Goal: Task Accomplishment & Management: Use online tool/utility

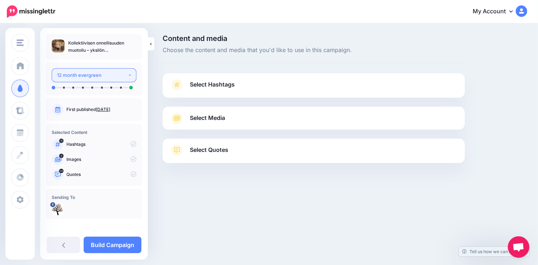
click at [125, 76] on button "12 month evergreen" at bounding box center [94, 75] width 85 height 14
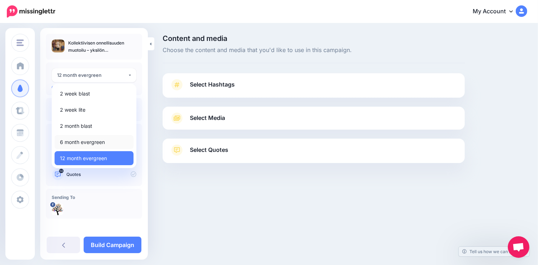
click at [95, 142] on span "6 month evergreen" at bounding box center [82, 142] width 45 height 9
select select "******"
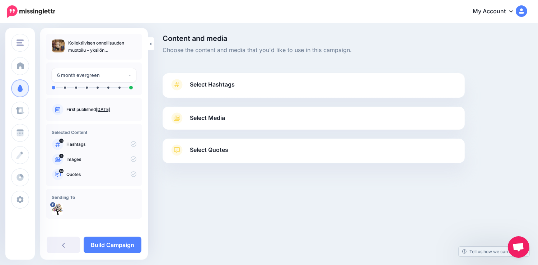
click at [219, 84] on span "Select Hashtags" at bounding box center [212, 85] width 45 height 10
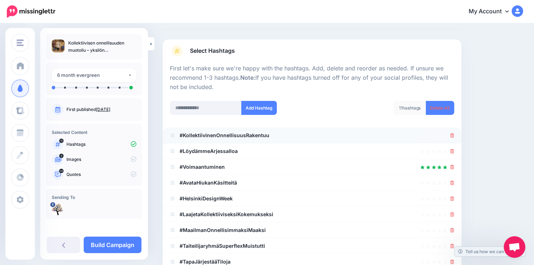
scroll to position [29, 0]
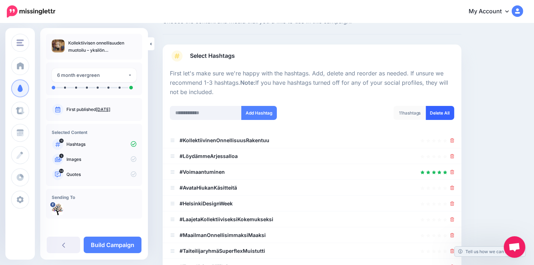
click at [445, 114] on link "Delete All" at bounding box center [440, 113] width 28 height 14
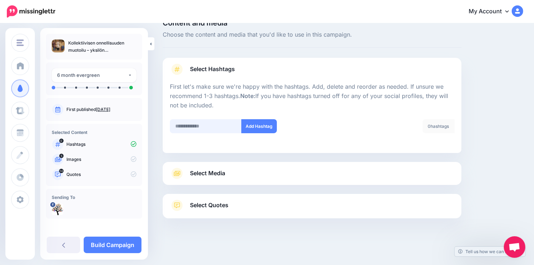
click at [211, 125] on input "text" at bounding box center [206, 126] width 72 height 14
type input "**********"
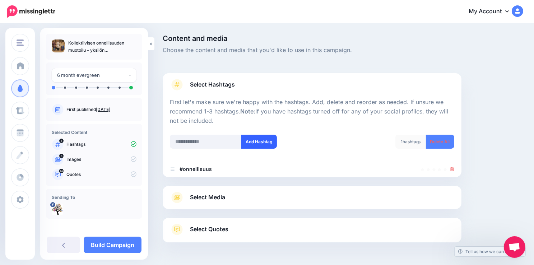
scroll to position [24, 0]
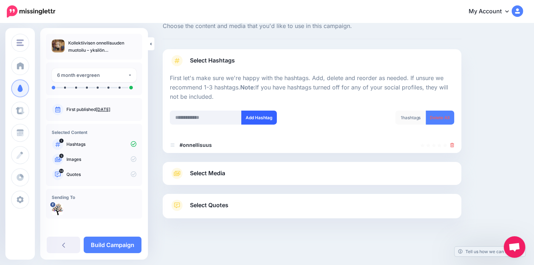
click at [255, 141] on div "First let's make sure we're happy with the hashtags. Add, delete and reorder as…" at bounding box center [312, 113] width 284 height 79
click at [207, 116] on input "text" at bounding box center [206, 118] width 72 height 14
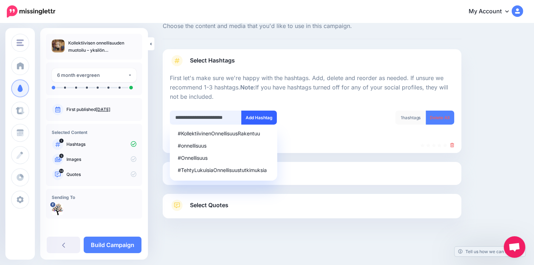
type input "**********"
click at [260, 117] on button "Add Hashtag" at bounding box center [259, 118] width 36 height 14
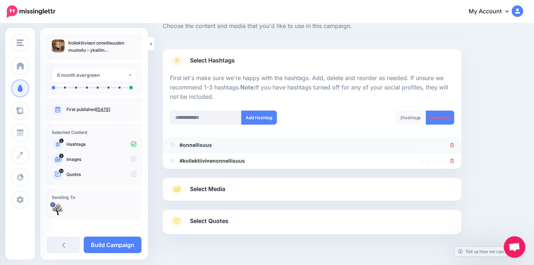
scroll to position [40, 0]
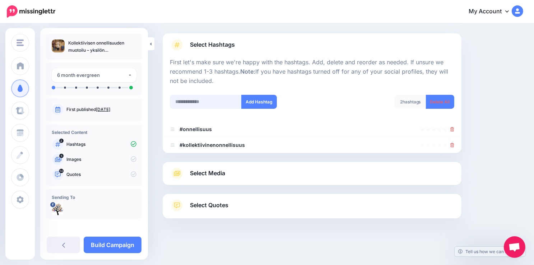
click at [216, 101] on input "text" at bounding box center [206, 102] width 72 height 14
type input "**********"
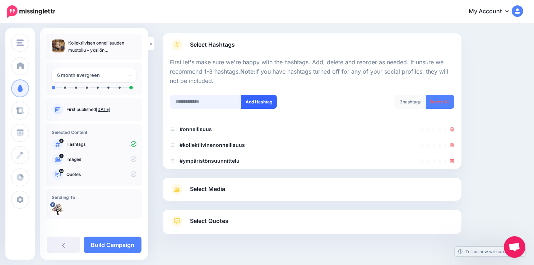
scroll to position [56, 0]
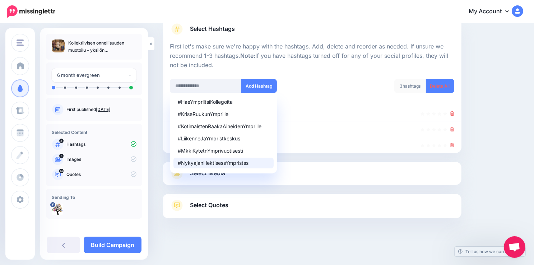
click at [477, 184] on div "Content and media Choose the content and media that you'd like to use in this c…" at bounding box center [342, 116] width 371 height 275
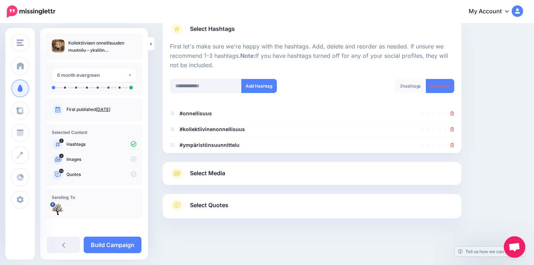
click at [202, 172] on span "Select Media" at bounding box center [207, 173] width 35 height 10
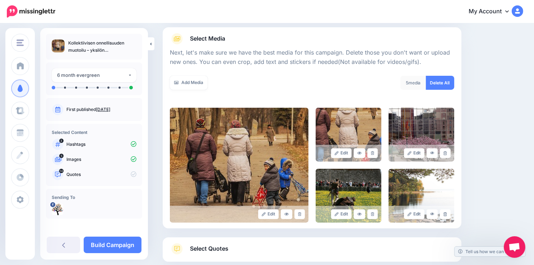
scroll to position [122, 0]
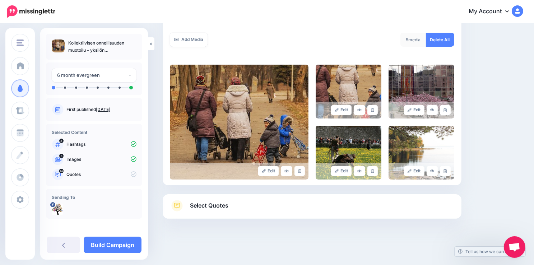
click at [205, 205] on span "Select Quotes" at bounding box center [209, 206] width 38 height 10
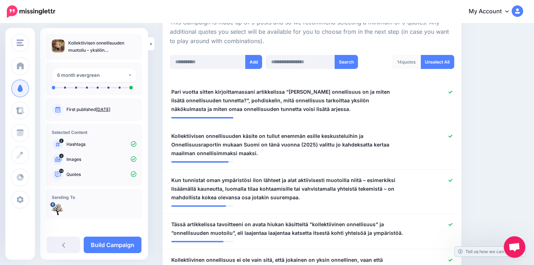
scroll to position [180, 0]
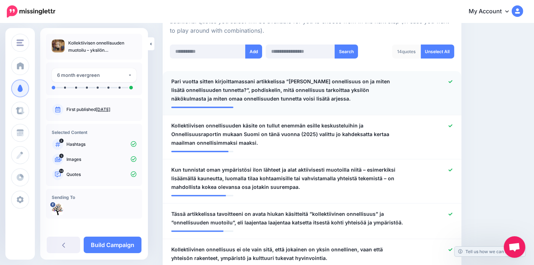
click at [453, 82] on icon at bounding box center [451, 81] width 4 height 3
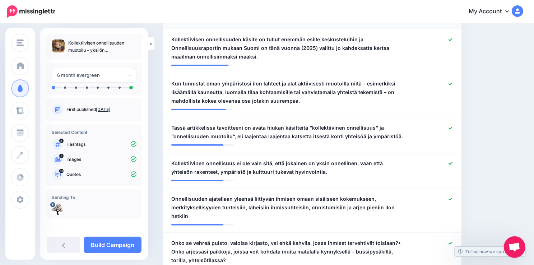
scroll to position [295, 0]
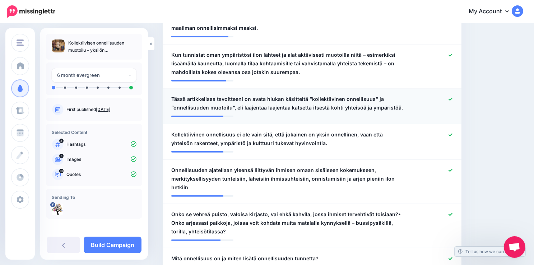
click at [453, 99] on icon at bounding box center [451, 99] width 4 height 4
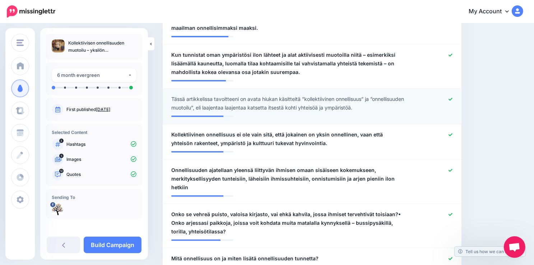
click at [453, 99] on icon at bounding box center [451, 99] width 4 height 3
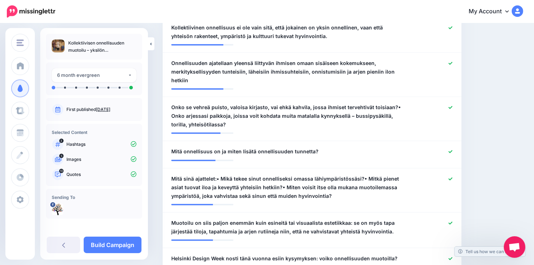
scroll to position [410, 0]
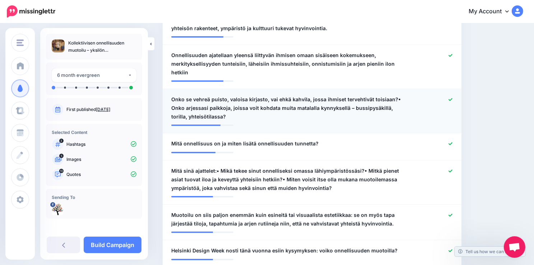
click at [453, 98] on icon at bounding box center [451, 100] width 4 height 4
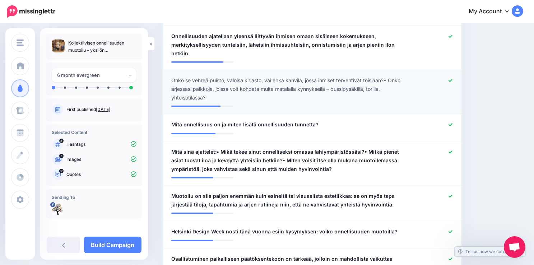
scroll to position [439, 0]
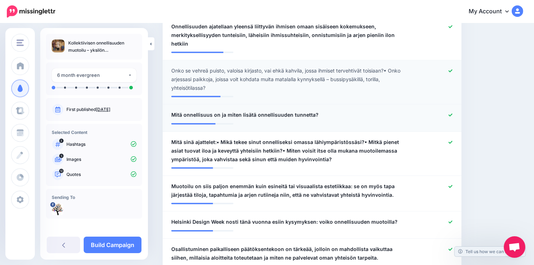
click at [457, 111] on div at bounding box center [433, 115] width 49 height 9
click at [453, 114] on icon at bounding box center [451, 115] width 4 height 3
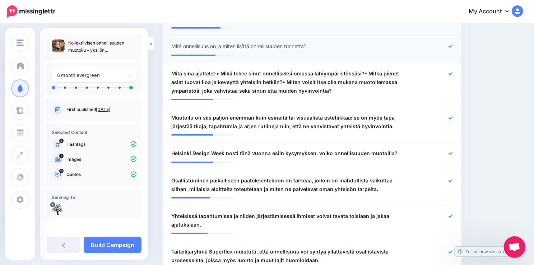
scroll to position [525, 0]
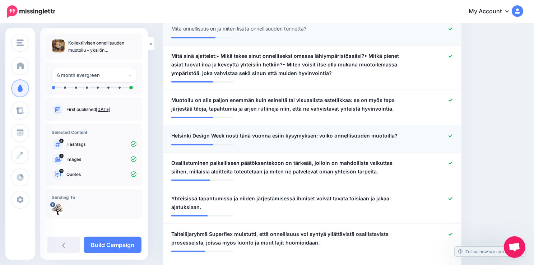
click at [453, 134] on icon at bounding box center [451, 136] width 4 height 4
click at [454, 159] on div at bounding box center [433, 167] width 49 height 17
click at [453, 162] on icon at bounding box center [451, 163] width 4 height 3
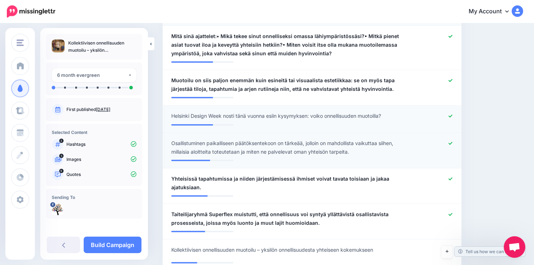
scroll to position [553, 0]
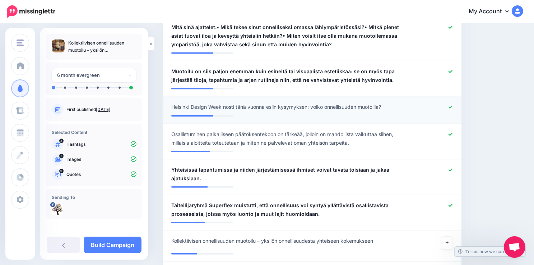
click at [453, 133] on icon at bounding box center [451, 135] width 4 height 4
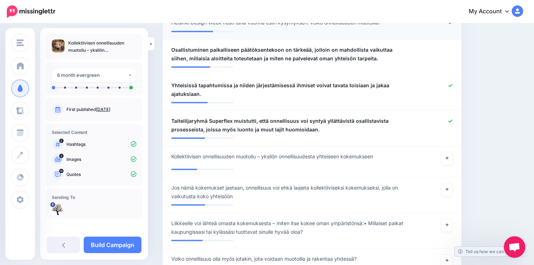
scroll to position [640, 0]
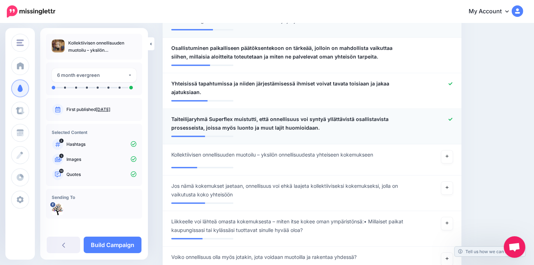
click at [453, 118] on icon at bounding box center [451, 119] width 4 height 3
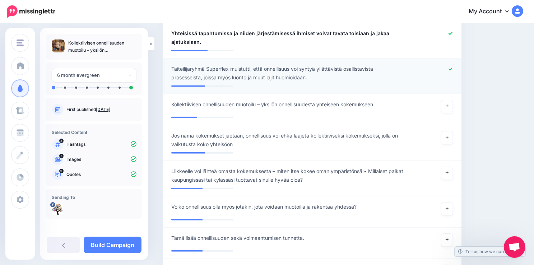
scroll to position [697, 0]
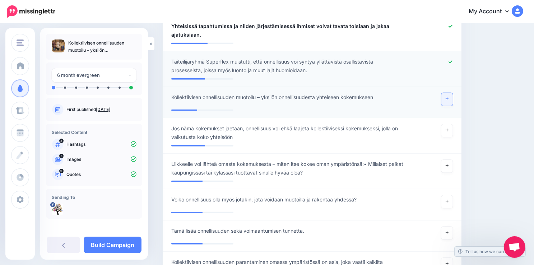
click at [449, 97] on icon at bounding box center [447, 99] width 3 height 4
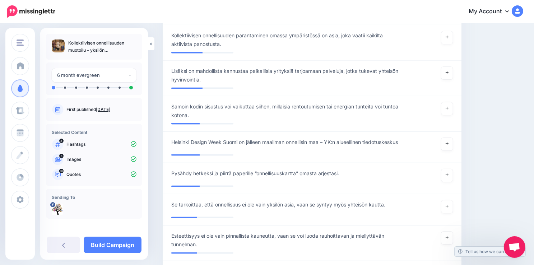
scroll to position [927, 0]
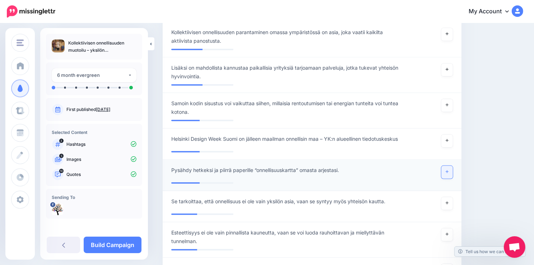
click at [449, 170] on icon at bounding box center [447, 172] width 3 height 4
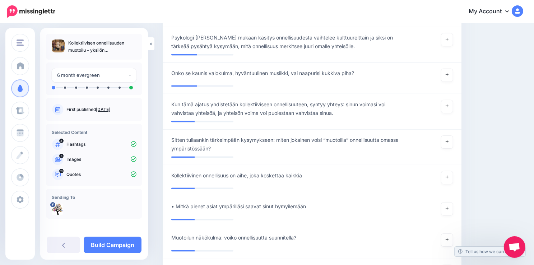
scroll to position [1157, 0]
click at [449, 208] on icon at bounding box center [447, 209] width 3 height 3
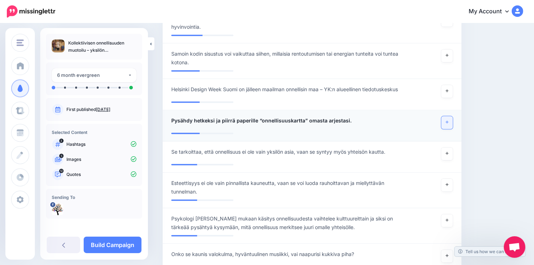
scroll to position [985, 0]
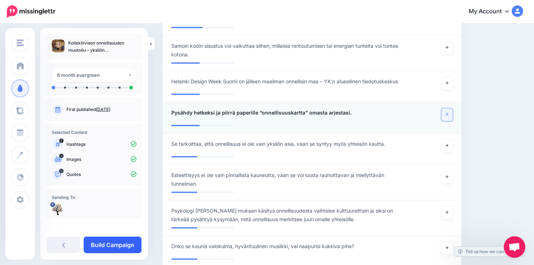
click at [110, 241] on link "Build Campaign" at bounding box center [113, 245] width 58 height 17
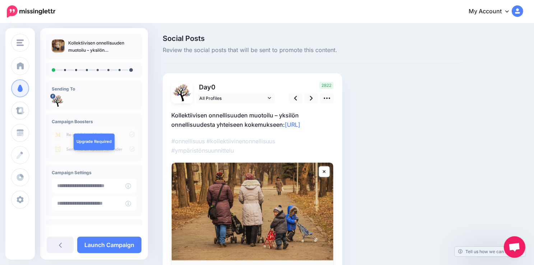
drag, startPoint x: 499, startPoint y: 91, endPoint x: 504, endPoint y: 91, distance: 5.7
click at [504, 91] on div "Social Posts Review the social posts that will be sent to promote this content.…" at bounding box center [342, 176] width 371 height 283
click at [461, 32] on div "Social Posts Review the social posts that will be sent to promote this content.…" at bounding box center [267, 176] width 534 height 305
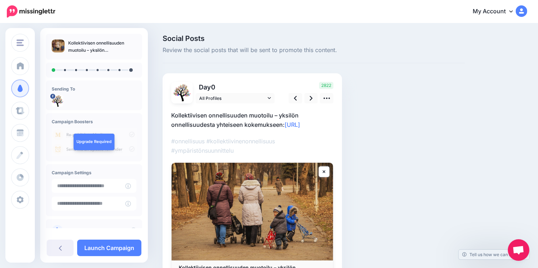
click at [500, 186] on div "Social Posts Review the social posts that will be sent to promote this content.…" at bounding box center [345, 176] width 376 height 283
click at [310, 98] on icon at bounding box center [311, 98] width 3 height 8
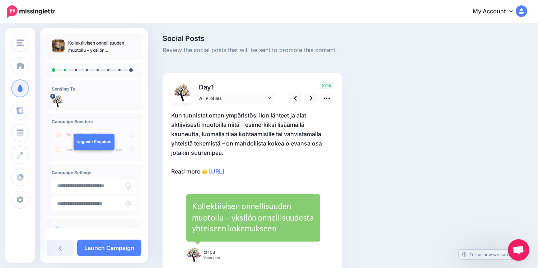
click at [199, 171] on p "Kun tunnistat oman ympäristösi ilon lähteet ja alat aktiivisesti muotoilla niit…" at bounding box center [252, 143] width 162 height 65
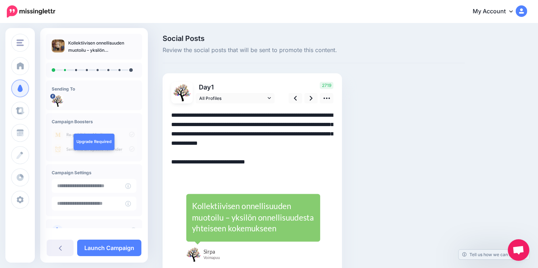
drag, startPoint x: 201, startPoint y: 171, endPoint x: 168, endPoint y: 172, distance: 33.1
click at [168, 172] on div "Day 1 All Profiles" at bounding box center [253, 173] width 180 height 201
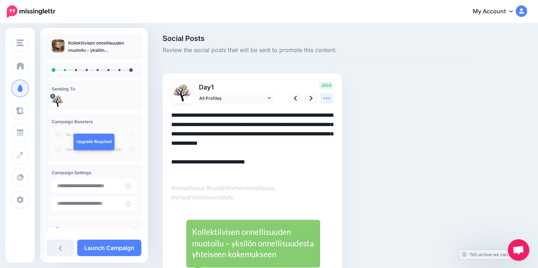
click at [328, 101] on icon at bounding box center [327, 98] width 8 height 8
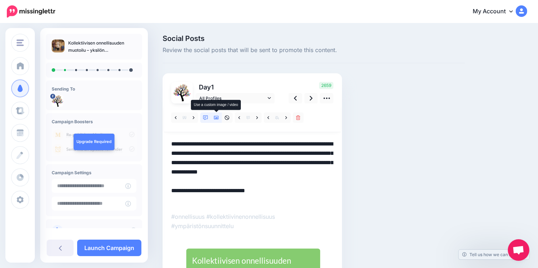
click at [217, 117] on icon at bounding box center [216, 118] width 5 height 4
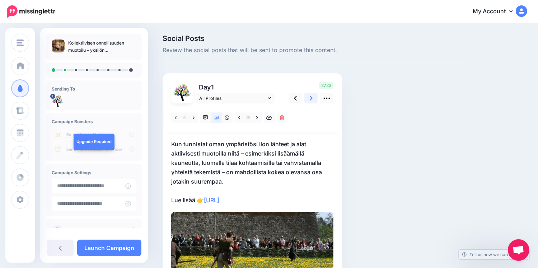
click at [310, 98] on icon at bounding box center [311, 98] width 3 height 8
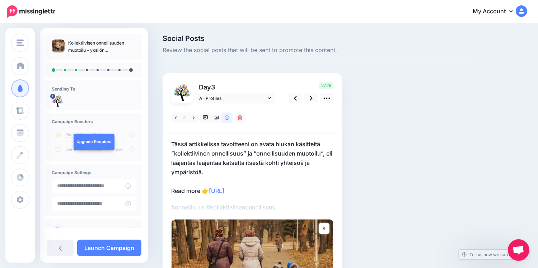
click at [195, 190] on p "Tässä artikkelissa tavoitteeni on avata hiukan käsitteitä ”kollektiivinen onnel…" at bounding box center [252, 167] width 162 height 56
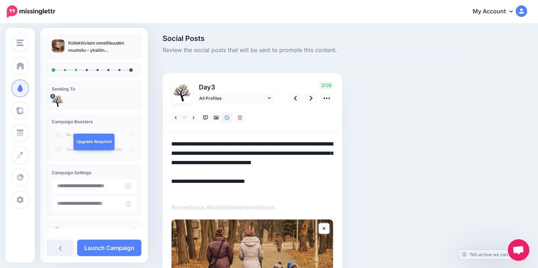
click at [198, 190] on textarea "**********" at bounding box center [252, 167] width 162 height 56
drag, startPoint x: 201, startPoint y: 190, endPoint x: 170, endPoint y: 189, distance: 31.6
click at [170, 189] on div "Day 3 All Profiles" at bounding box center [253, 213] width 180 height 280
drag, startPoint x: 297, startPoint y: 144, endPoint x: 278, endPoint y: 144, distance: 18.3
click at [278, 144] on textarea "**********" at bounding box center [252, 167] width 162 height 56
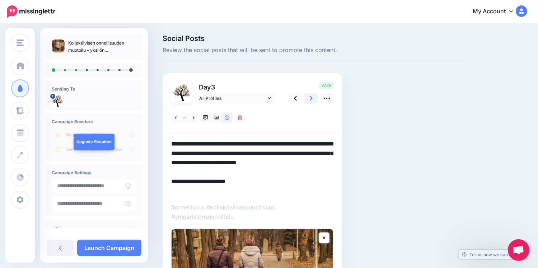
click at [312, 99] on icon at bounding box center [311, 98] width 3 height 5
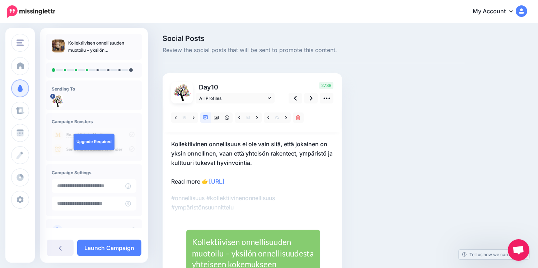
click at [201, 181] on p "Kollektiivinen onnellisuus ei ole vain sitä, että jokainen on yksin onnellinen,…" at bounding box center [252, 162] width 162 height 47
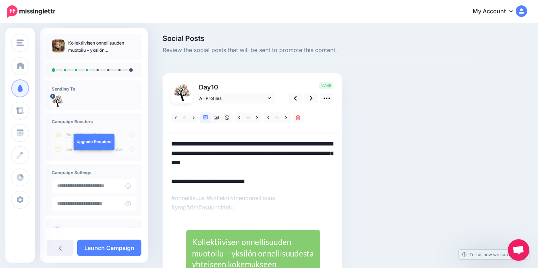
drag, startPoint x: 181, startPoint y: 180, endPoint x: 165, endPoint y: 177, distance: 16.0
click at [165, 177] on div "Day 10 All Profiles" at bounding box center [253, 191] width 180 height 237
click at [217, 119] on icon at bounding box center [216, 117] width 5 height 5
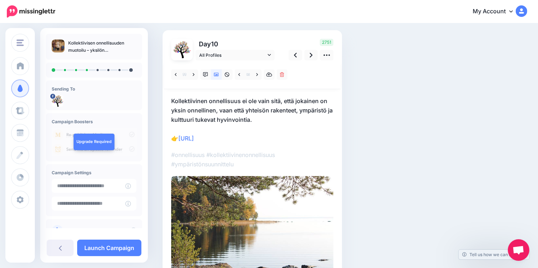
scroll to position [41, 0]
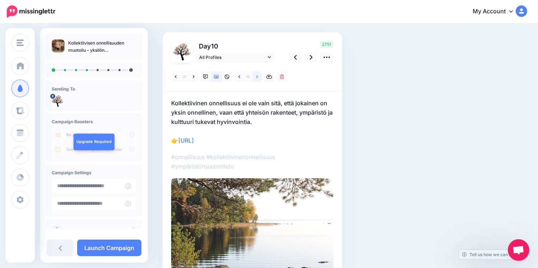
click at [257, 76] on icon at bounding box center [257, 76] width 2 height 5
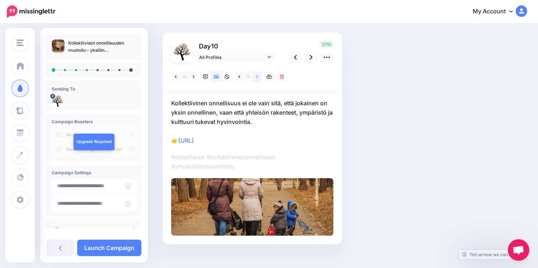
click at [257, 76] on icon at bounding box center [257, 76] width 2 height 5
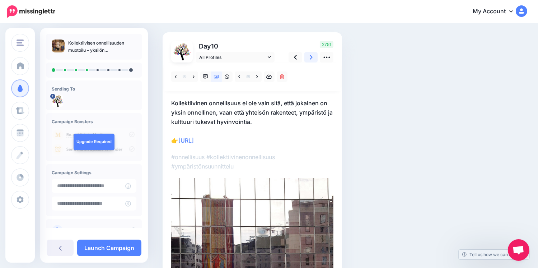
click at [311, 58] on icon at bounding box center [311, 57] width 3 height 5
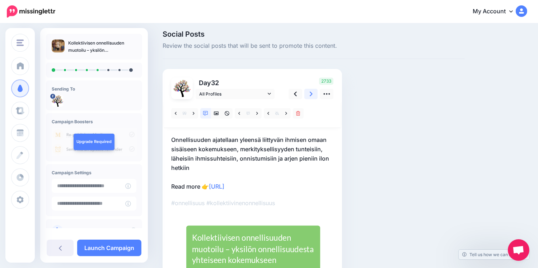
scroll to position [0, 0]
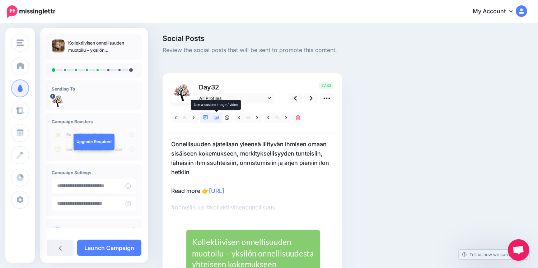
click at [218, 116] on icon at bounding box center [216, 117] width 5 height 5
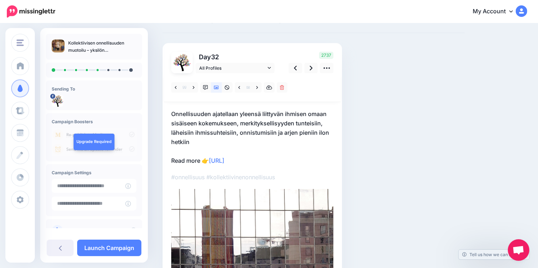
scroll to position [57, 0]
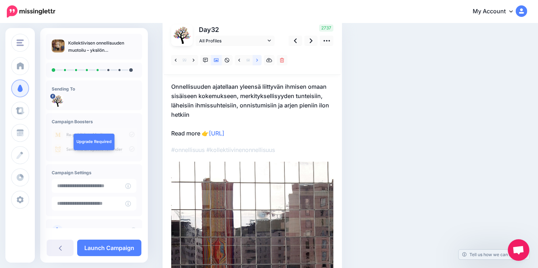
click at [259, 61] on link at bounding box center [257, 60] width 9 height 10
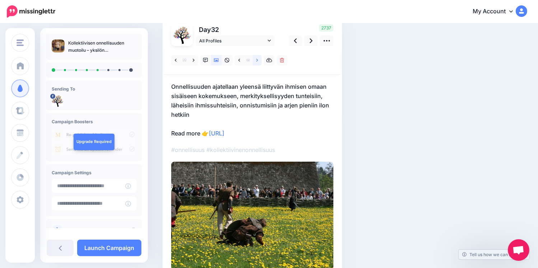
click at [259, 61] on link at bounding box center [257, 60] width 9 height 10
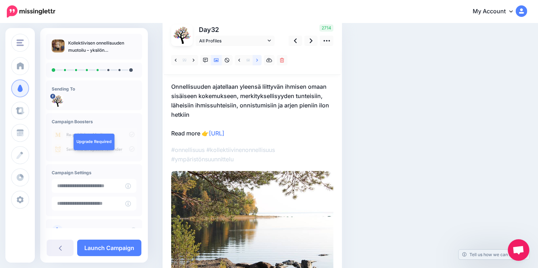
click at [256, 60] on link at bounding box center [257, 60] width 9 height 10
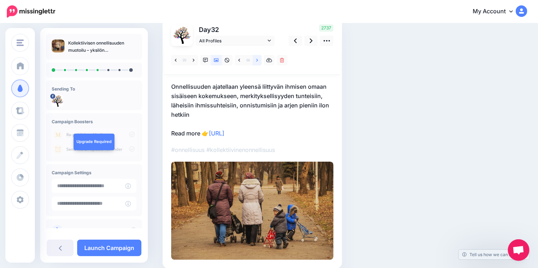
click at [256, 60] on link at bounding box center [257, 60] width 9 height 10
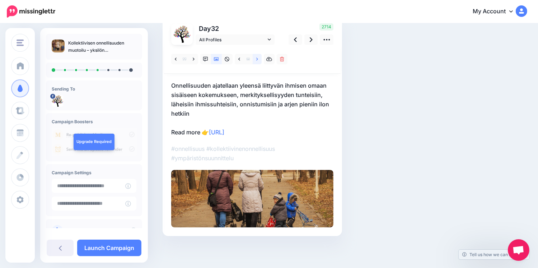
scroll to position [59, 0]
click at [282, 184] on img at bounding box center [252, 198] width 162 height 57
click at [187, 132] on p "Onnellisuuden ajatellaan yleensä liittyvän ihmisen omaan sisäiseen kokemukseen,…" at bounding box center [252, 108] width 162 height 56
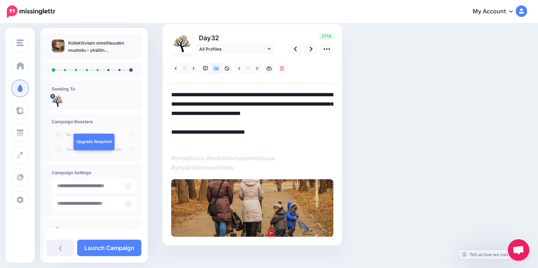
drag, startPoint x: 200, startPoint y: 139, endPoint x: 171, endPoint y: 142, distance: 28.8
click at [171, 142] on div "Day 32 All Profiles" at bounding box center [253, 134] width 180 height 221
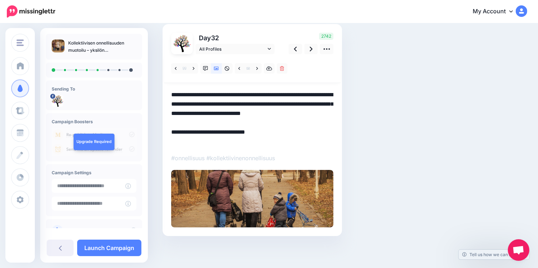
click at [389, 196] on div "Social Posts Review the social posts that will be sent to promote this content.…" at bounding box center [313, 122] width 313 height 272
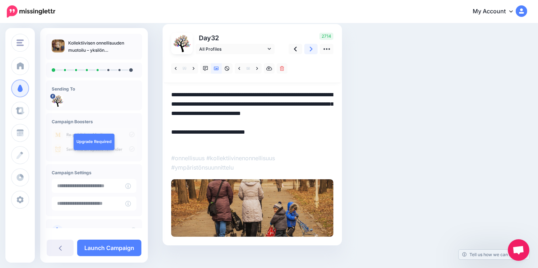
click at [312, 48] on icon at bounding box center [311, 49] width 3 height 5
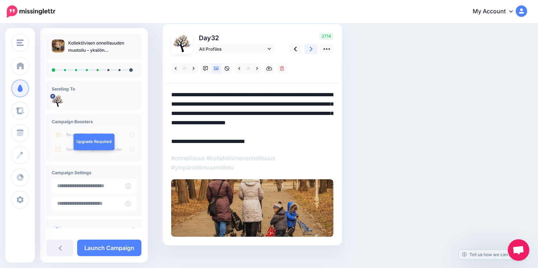
scroll to position [42, 0]
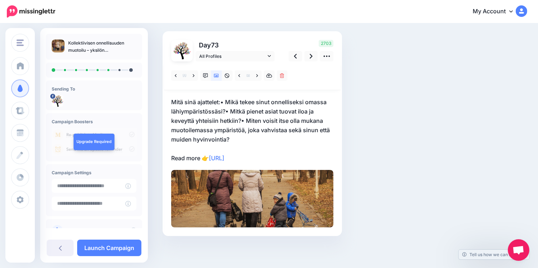
click at [191, 156] on p "Mitä sinä ajattelet:• Mikä tekee sinut onnelliseksi omassa lähiympäristössäsi?•…" at bounding box center [252, 129] width 162 height 65
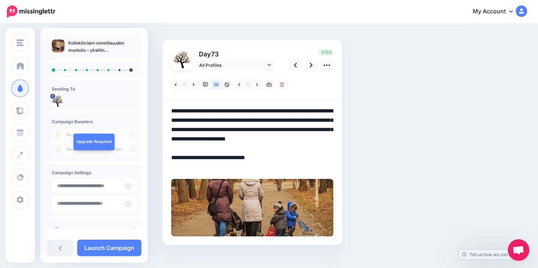
drag, startPoint x: 201, startPoint y: 167, endPoint x: 168, endPoint y: 164, distance: 32.8
click at [168, 164] on div "Day 73 All Profiles" at bounding box center [253, 142] width 180 height 205
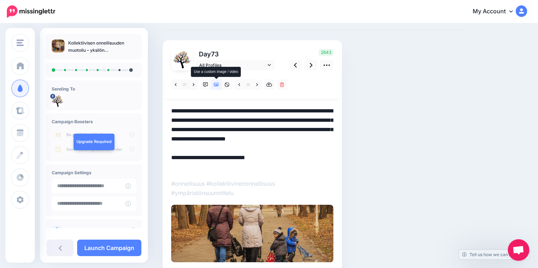
click at [217, 85] on icon at bounding box center [216, 84] width 5 height 5
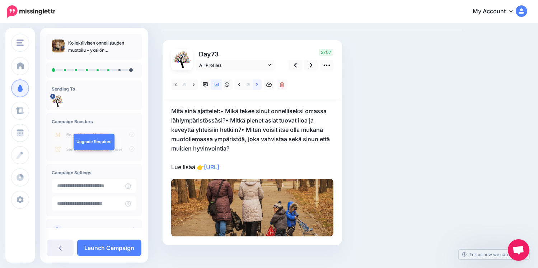
click at [256, 83] on link at bounding box center [257, 84] width 9 height 10
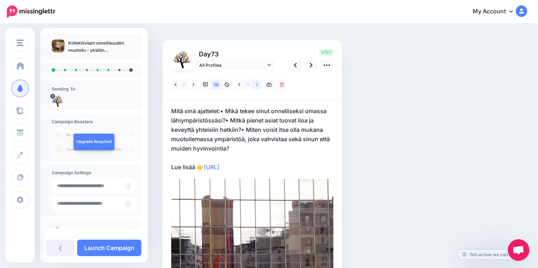
click at [256, 83] on link at bounding box center [257, 84] width 9 height 10
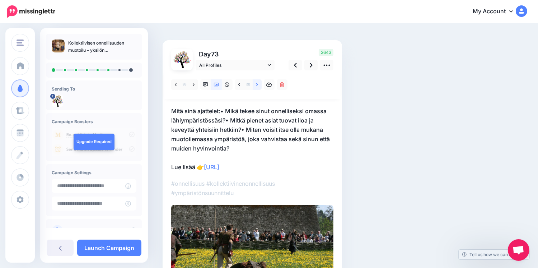
click at [256, 83] on link at bounding box center [257, 84] width 9 height 10
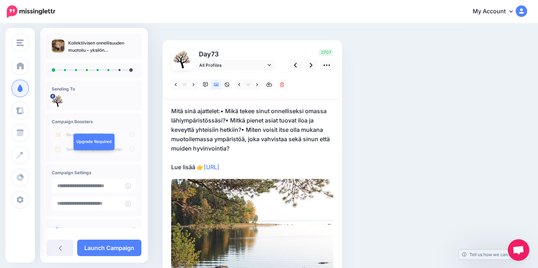
click at [306, 165] on p "Mitä sinä ajattelet:• Mikä tekee sinut onnelliseksi omassa lähiympäristössäsi?•…" at bounding box center [252, 138] width 162 height 65
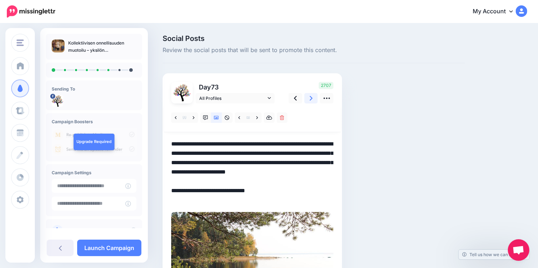
click at [309, 95] on link at bounding box center [312, 98] width 14 height 10
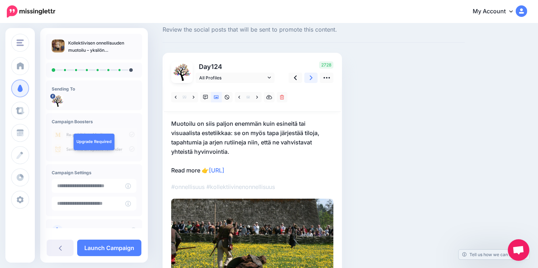
scroll to position [29, 0]
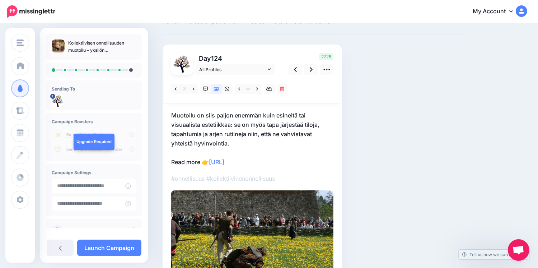
click at [187, 159] on p "Muotoilu on siis paljon enemmän kuin esineitä tai visuaalista estetiikkaa: se o…" at bounding box center [252, 139] width 162 height 56
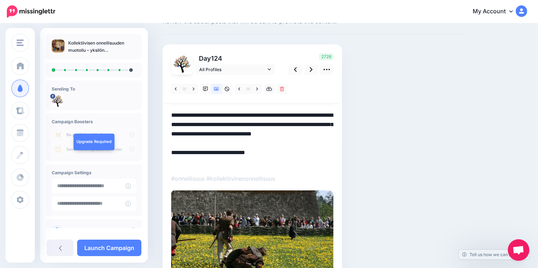
drag, startPoint x: 201, startPoint y: 162, endPoint x: 170, endPoint y: 162, distance: 30.9
click at [170, 162] on div "Day 124 All Profiles" at bounding box center [253, 176] width 180 height 263
click at [310, 70] on icon at bounding box center [311, 70] width 3 height 8
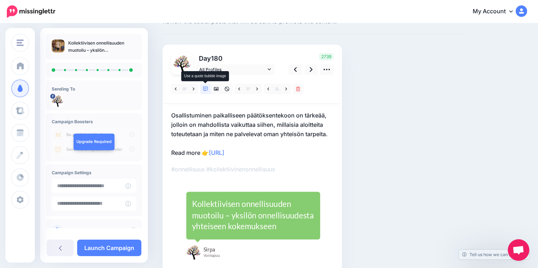
click at [204, 90] on icon at bounding box center [205, 89] width 5 height 5
click at [194, 89] on icon at bounding box center [194, 88] width 2 height 3
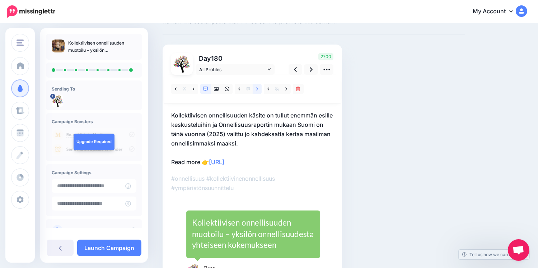
click at [257, 89] on icon at bounding box center [257, 89] width 2 height 5
click at [286, 89] on icon at bounding box center [287, 89] width 2 height 5
click at [190, 162] on p "Kollektiivisen onnellisuuden käsite on tullut enemmän esille keskusteluihin ja …" at bounding box center [252, 139] width 162 height 56
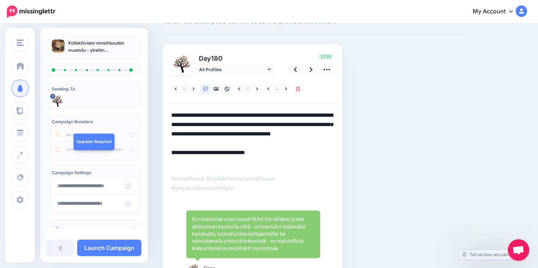
drag, startPoint x: 201, startPoint y: 161, endPoint x: 160, endPoint y: 157, distance: 40.7
click at [160, 157] on div "Social Posts Review the social posts that will be sent to promote this content.…" at bounding box center [313, 159] width 313 height 306
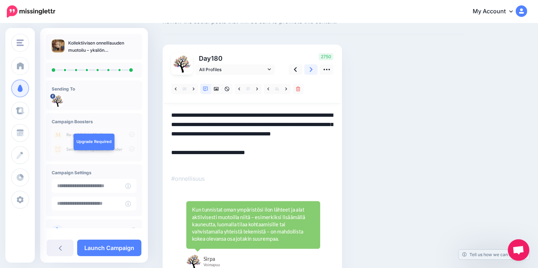
click at [311, 69] on icon at bounding box center [311, 69] width 3 height 5
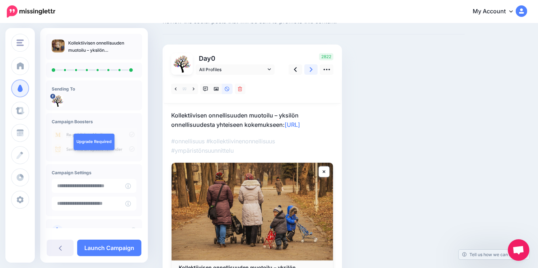
click at [310, 70] on icon at bounding box center [311, 70] width 3 height 8
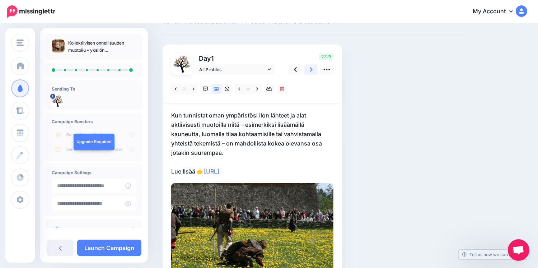
scroll to position [0, 0]
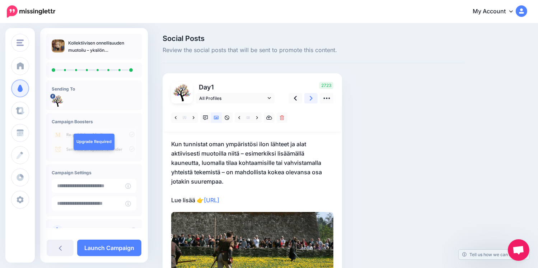
click at [310, 99] on icon at bounding box center [311, 98] width 3 height 8
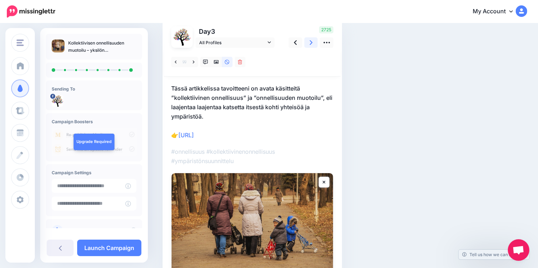
scroll to position [29, 0]
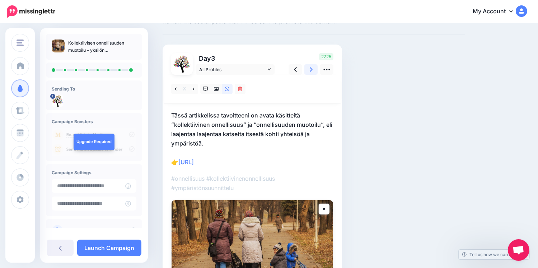
click at [312, 71] on icon at bounding box center [311, 70] width 3 height 8
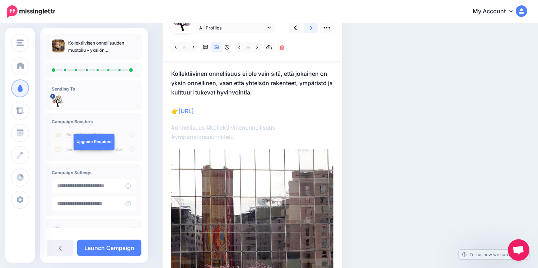
scroll to position [57, 0]
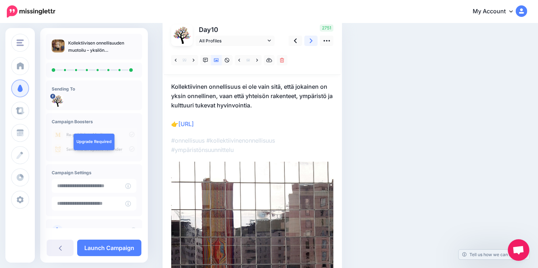
click at [311, 41] on icon at bounding box center [311, 41] width 3 height 8
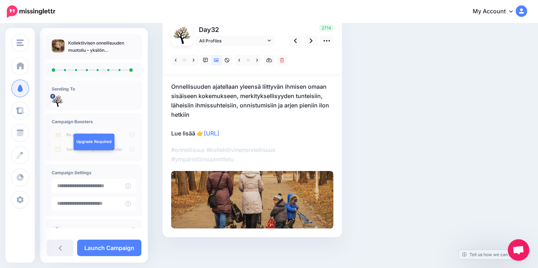
click at [191, 115] on p "Onnellisuuden ajatellaan yleensä liittyvän ihmisen omaan sisäiseen kokemukseen,…" at bounding box center [252, 110] width 162 height 56
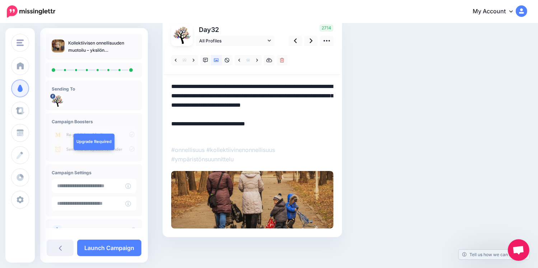
click at [191, 114] on textarea "**********" at bounding box center [252, 110] width 162 height 56
type textarea "**********"
click at [311, 41] on icon at bounding box center [311, 41] width 3 height 8
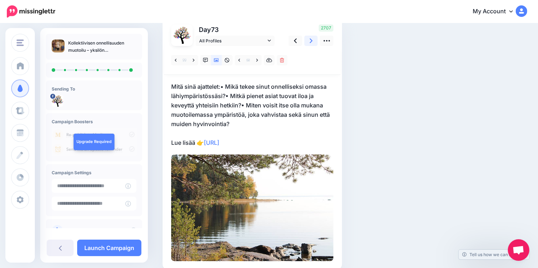
click at [310, 42] on icon at bounding box center [311, 41] width 3 height 8
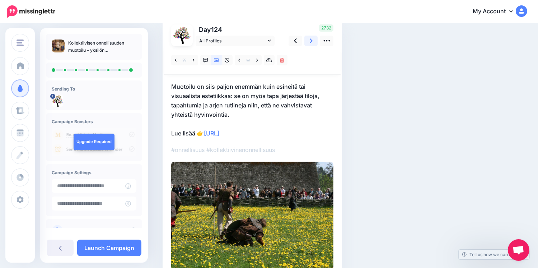
click at [314, 41] on link at bounding box center [312, 41] width 14 height 10
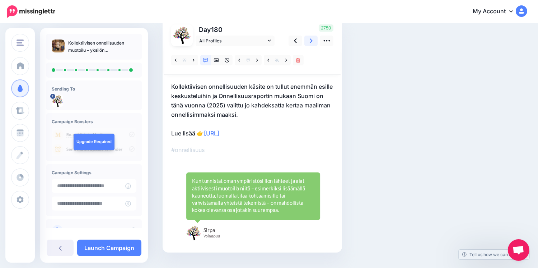
click at [311, 42] on icon at bounding box center [311, 41] width 3 height 8
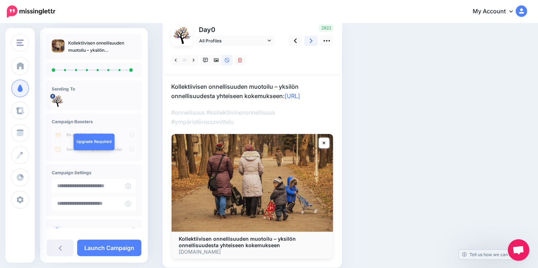
scroll to position [98, 0]
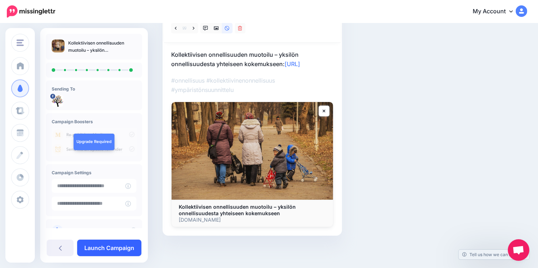
click at [114, 246] on link "Launch Campaign" at bounding box center [109, 248] width 64 height 17
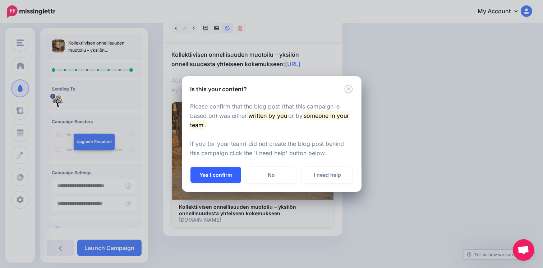
click at [213, 175] on button "Yes I confirm" at bounding box center [215, 175] width 51 height 17
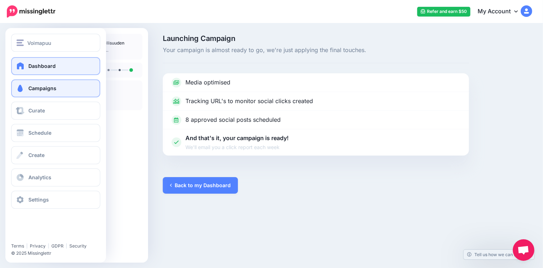
click at [42, 68] on span "Dashboard" at bounding box center [41, 66] width 27 height 6
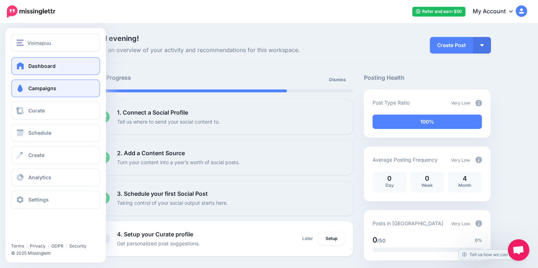
click at [37, 92] on link "Campaigns" at bounding box center [55, 88] width 89 height 18
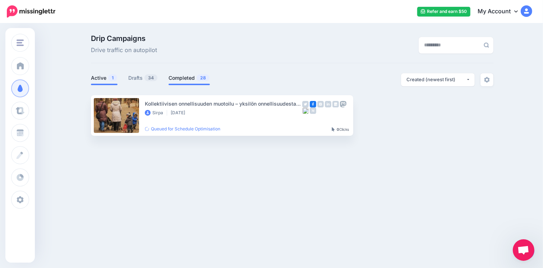
click at [181, 76] on link "Completed 28" at bounding box center [188, 78] width 41 height 9
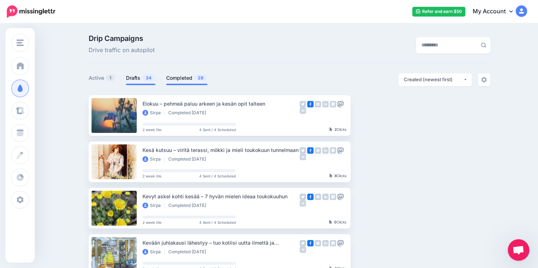
click at [141, 78] on link "Drafts 34" at bounding box center [140, 78] width 29 height 9
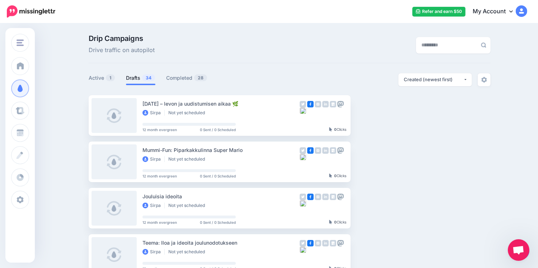
click at [513, 10] on icon at bounding box center [512, 11] width 4 height 6
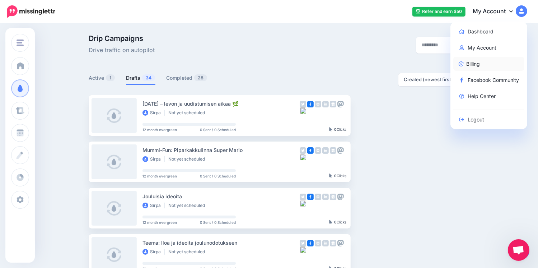
click at [480, 66] on link "Billing" at bounding box center [489, 64] width 71 height 14
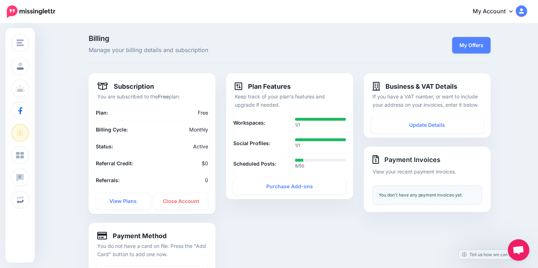
click at [276, 43] on p "Billing Manage your billing details and subscription" at bounding box center [221, 45] width 265 height 20
